Goal: Check status: Check status

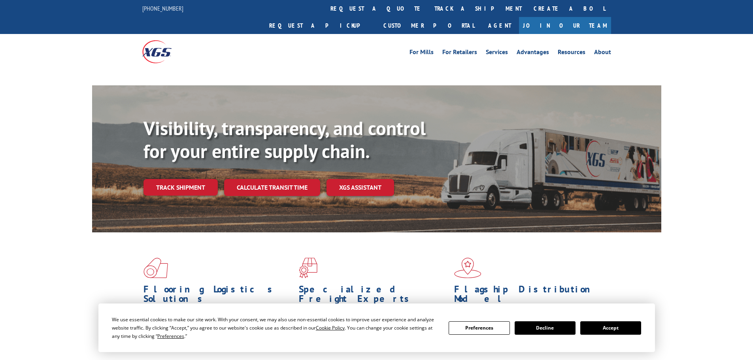
drag, startPoint x: 622, startPoint y: 328, endPoint x: 546, endPoint y: 278, distance: 91.1
click at [621, 328] on button "Accept" at bounding box center [610, 327] width 61 height 13
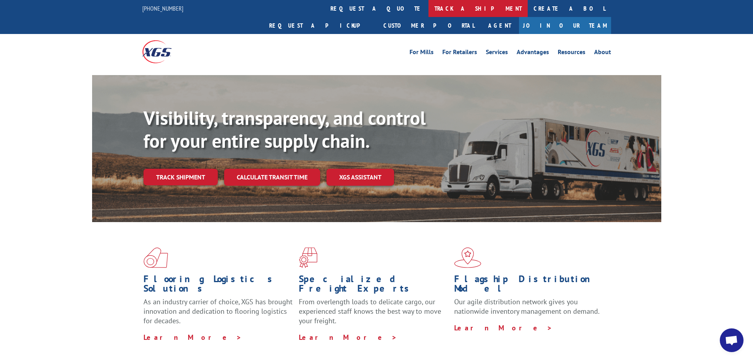
click at [428, 8] on link "track a shipment" at bounding box center [477, 8] width 99 height 17
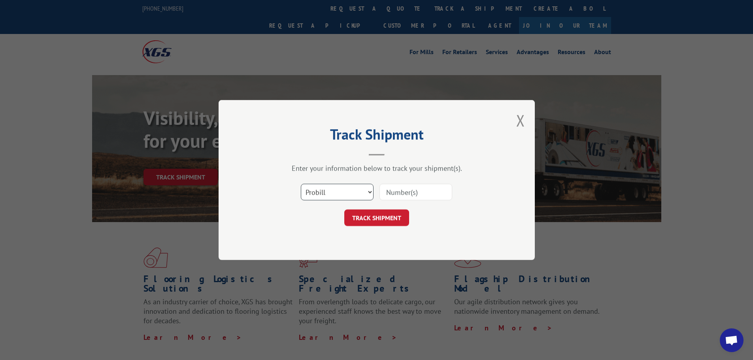
click at [334, 192] on select "Select category... Probill BOL PO" at bounding box center [337, 192] width 73 height 17
select select "bol"
click at [301, 184] on select "Select category... Probill BOL PO" at bounding box center [337, 192] width 73 height 17
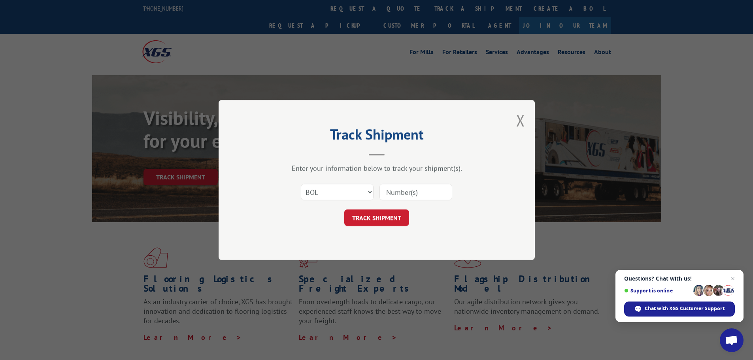
click at [405, 192] on input at bounding box center [415, 192] width 73 height 17
paste input "7052864"
type input "7052864"
click at [373, 219] on button "TRACK SHIPMENT" at bounding box center [376, 217] width 65 height 17
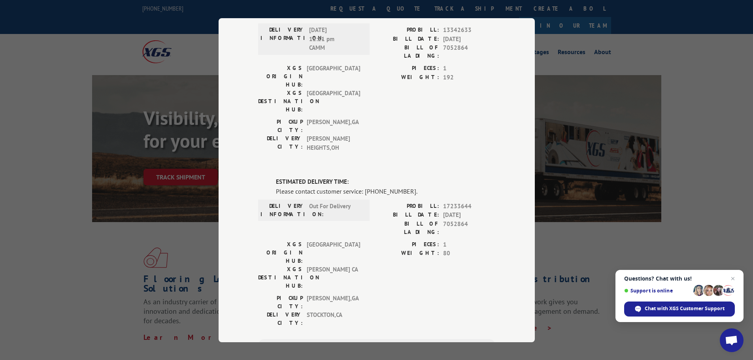
scroll to position [145, 0]
